Goal: Navigation & Orientation: Find specific page/section

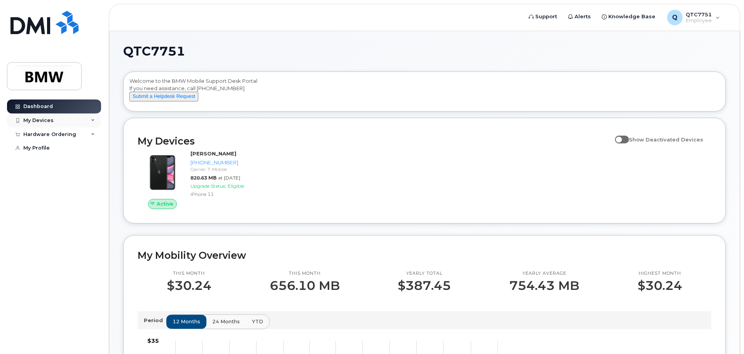
click at [93, 120] on icon at bounding box center [93, 121] width 4 height 4
click at [89, 120] on div "My Devices" at bounding box center [54, 121] width 94 height 14
click at [35, 149] on div "My Profile" at bounding box center [36, 148] width 26 height 6
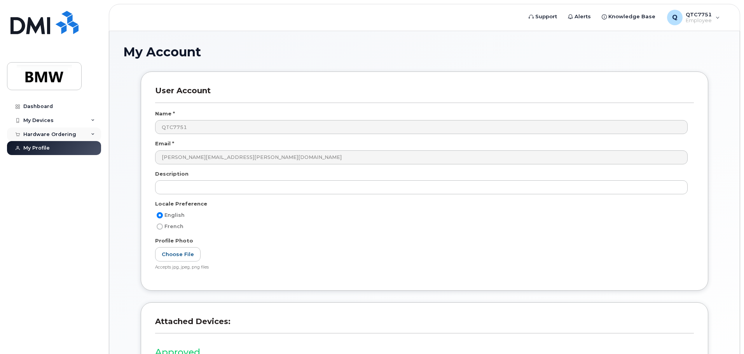
click at [94, 134] on icon at bounding box center [93, 135] width 4 height 4
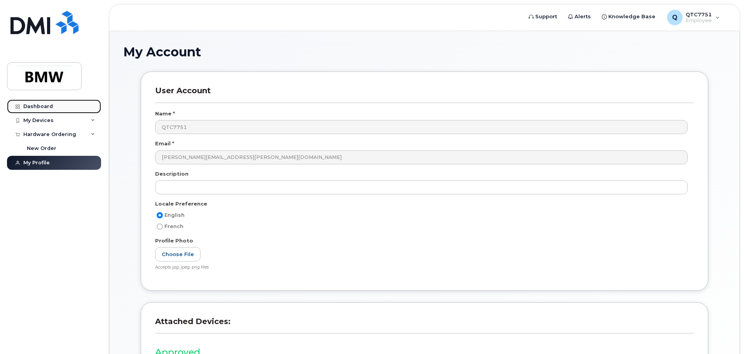
click at [35, 105] on div "Dashboard" at bounding box center [38, 106] width 30 height 6
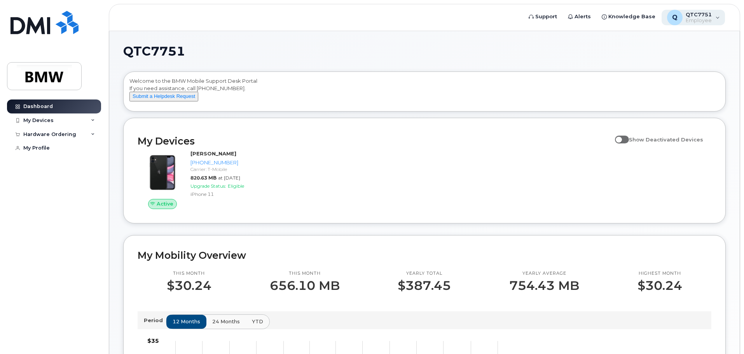
click at [712, 16] on div "Q QTC7751 Employee" at bounding box center [694, 18] width 64 height 16
click at [440, 49] on h1 "QTC7751" at bounding box center [422, 51] width 599 height 12
click at [38, 81] on img at bounding box center [44, 76] width 60 height 23
click at [621, 17] on span "Knowledge Base" at bounding box center [631, 17] width 47 height 8
click at [555, 14] on span "Support" at bounding box center [546, 17] width 22 height 8
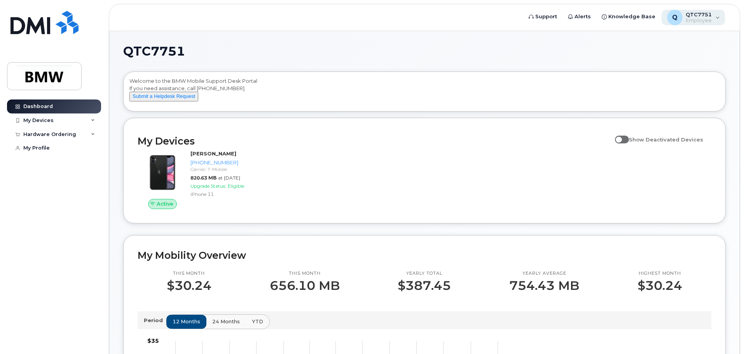
click at [717, 18] on div "Q QTC7751 Employee" at bounding box center [694, 18] width 64 height 16
click at [491, 53] on h1 "QTC7751" at bounding box center [422, 51] width 599 height 12
